Goal: Check status: Check status

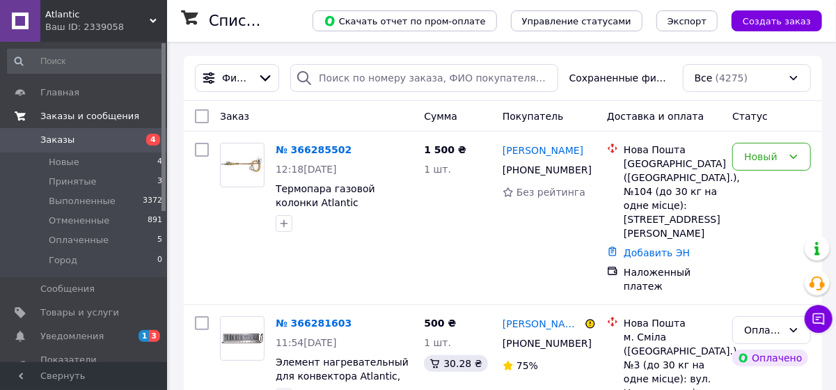
click at [63, 115] on span "Заказы и сообщения" at bounding box center [89, 116] width 99 height 13
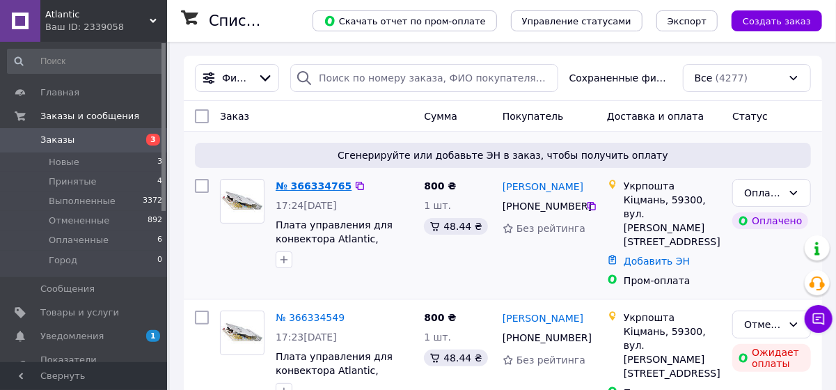
click at [324, 184] on link "№ 366334765" at bounding box center [314, 185] width 76 height 11
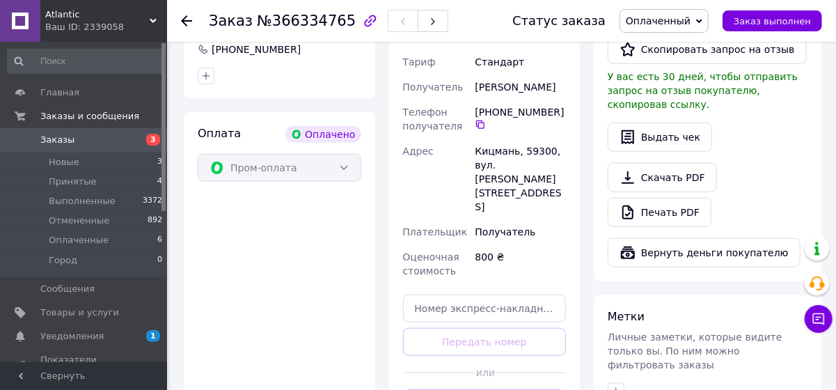
scroll to position [570, 0]
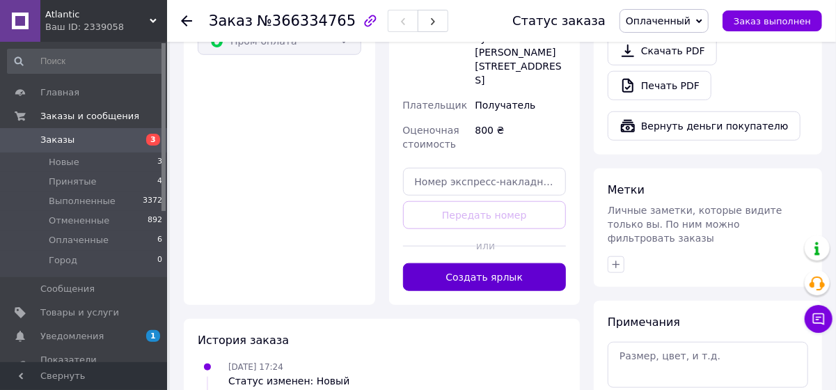
click at [482, 263] on button "Создать ярлык" at bounding box center [485, 277] width 164 height 28
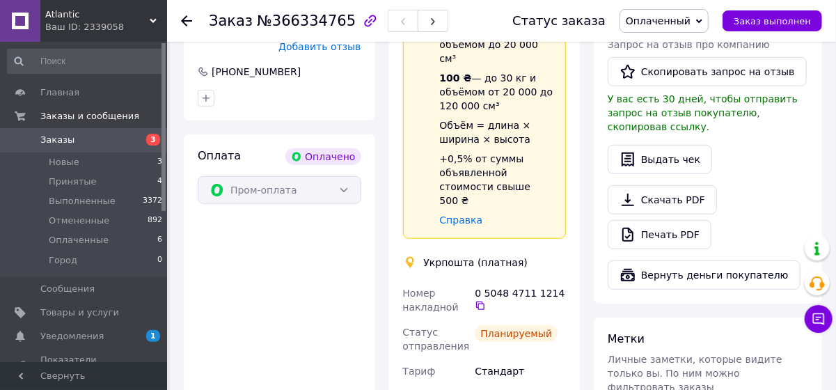
scroll to position [443, 0]
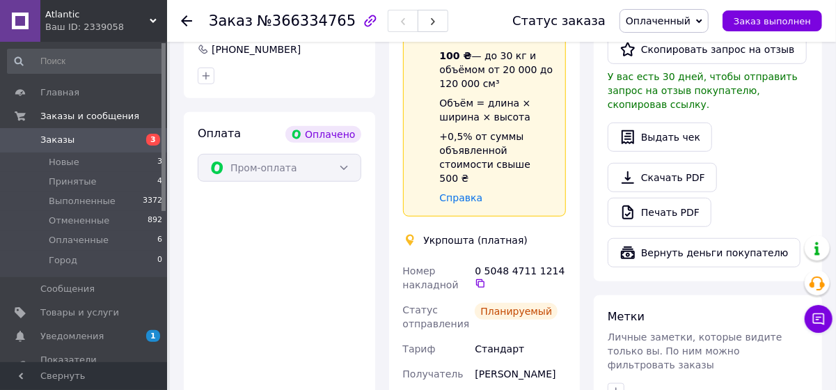
click at [188, 19] on icon at bounding box center [186, 20] width 11 height 11
